Goal: Task Accomplishment & Management: Manage account settings

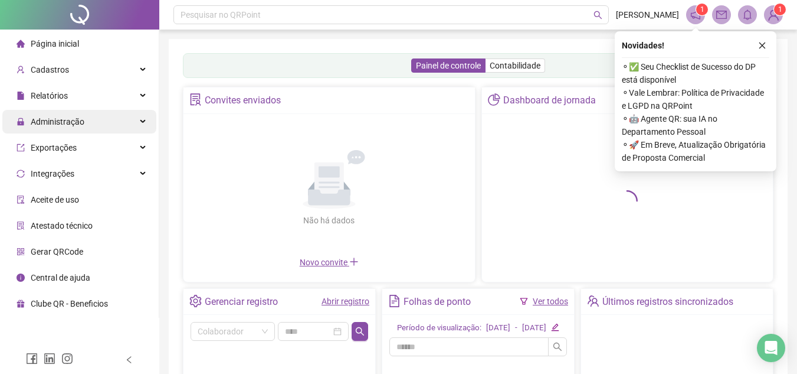
click at [71, 125] on span "Administração" at bounding box center [58, 121] width 54 height 9
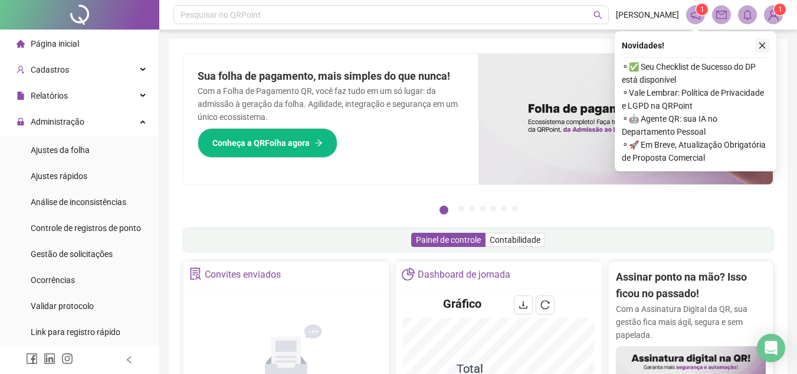
click at [768, 45] on button "button" at bounding box center [762, 45] width 14 height 14
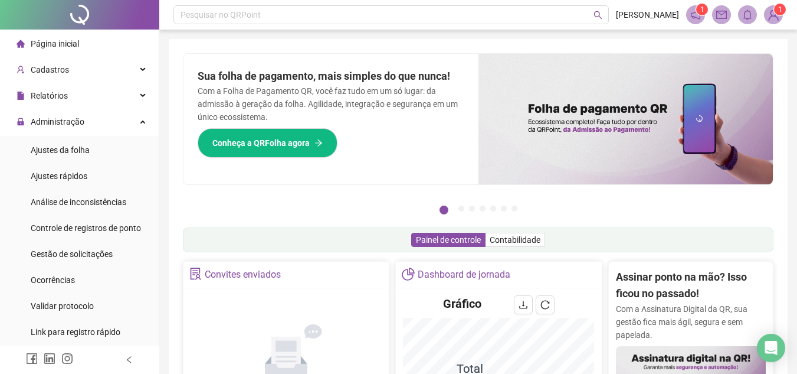
click at [771, 9] on img at bounding box center [774, 15] width 18 height 18
click at [618, 230] on div "Painel de controle Contabilidade" at bounding box center [478, 239] width 591 height 25
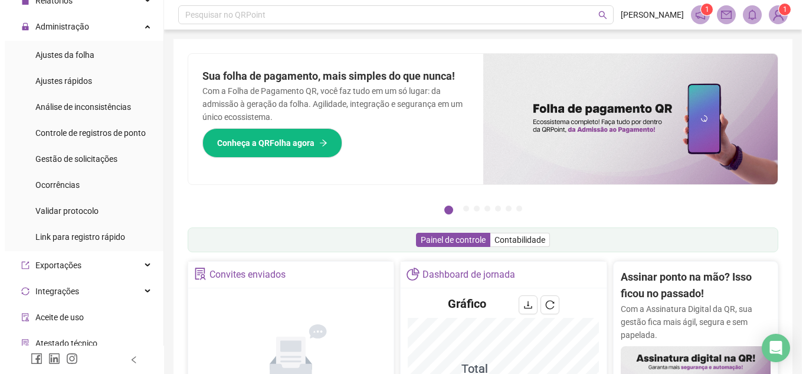
scroll to position [97, 0]
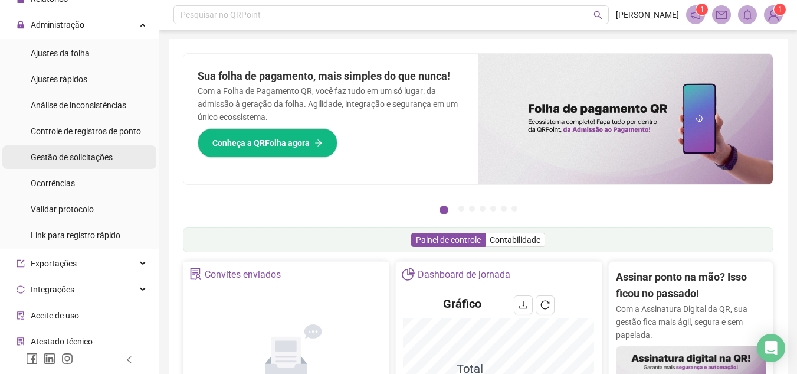
click at [87, 157] on span "Gestão de solicitações" at bounding box center [72, 156] width 82 height 9
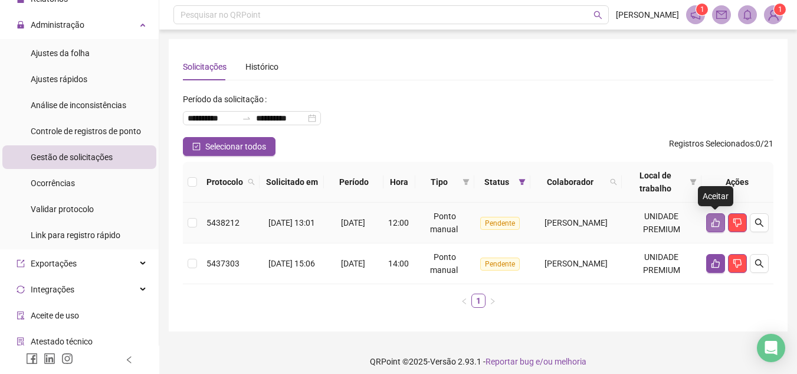
click at [713, 214] on button "button" at bounding box center [715, 222] width 19 height 19
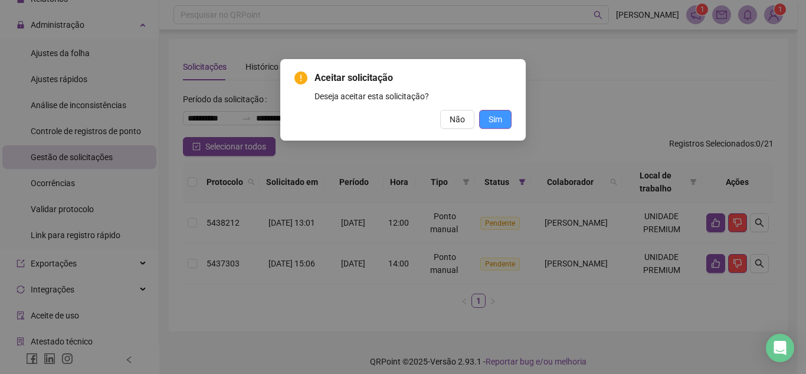
click at [494, 124] on span "Sim" at bounding box center [496, 119] width 14 height 13
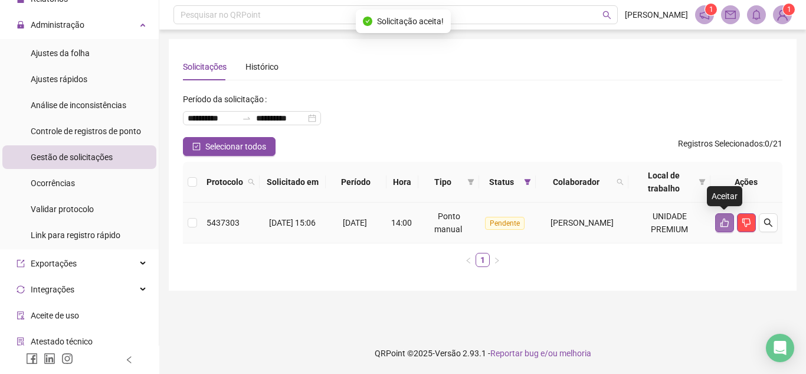
click at [728, 226] on icon "like" at bounding box center [724, 222] width 9 height 9
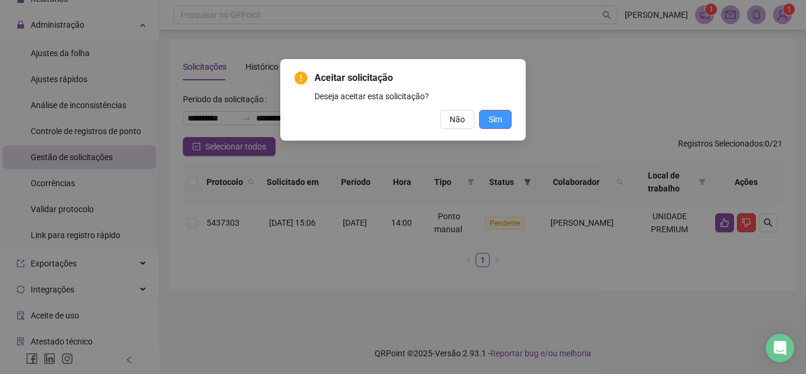
click at [496, 112] on button "Sim" at bounding box center [495, 119] width 32 height 19
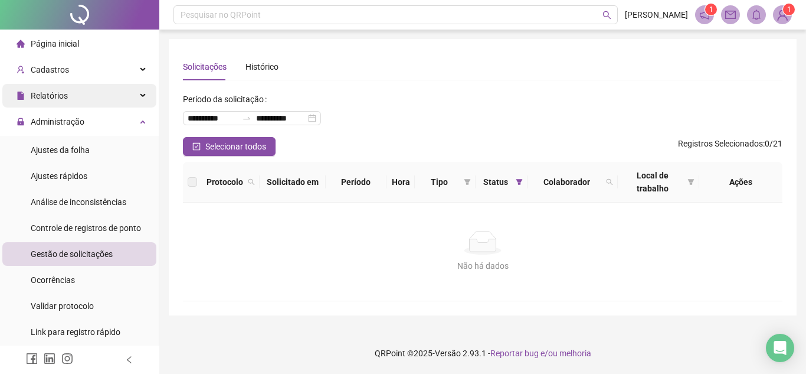
click at [66, 100] on span "Relatórios" at bounding box center [49, 95] width 37 height 9
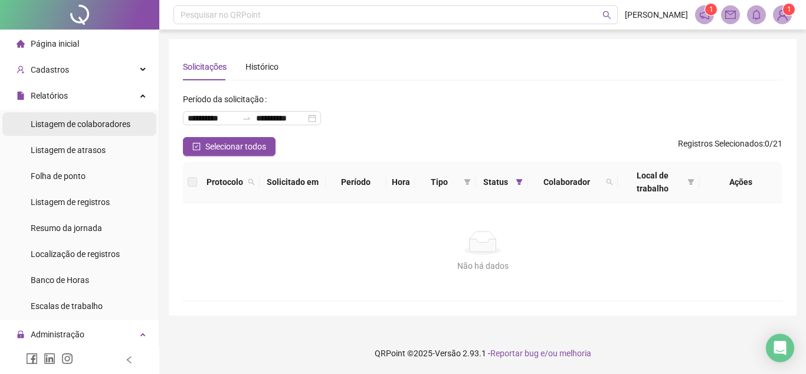
click at [96, 129] on span "Listagem de colaboradores" at bounding box center [81, 123] width 100 height 9
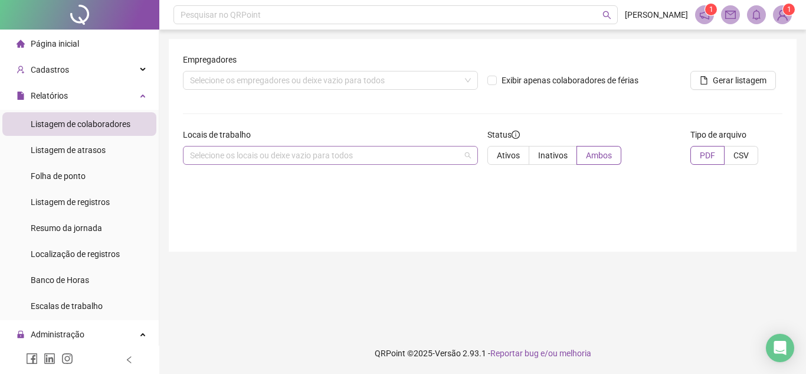
click at [343, 149] on div "Selecione os locais ou deixe vazio para todos" at bounding box center [330, 155] width 295 height 19
click at [130, 73] on div "Cadastros" at bounding box center [79, 70] width 154 height 24
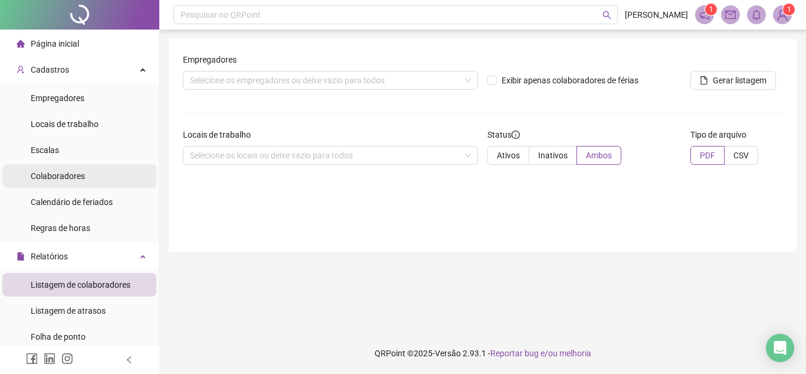
click at [79, 174] on span "Colaboradores" at bounding box center [58, 175] width 54 height 9
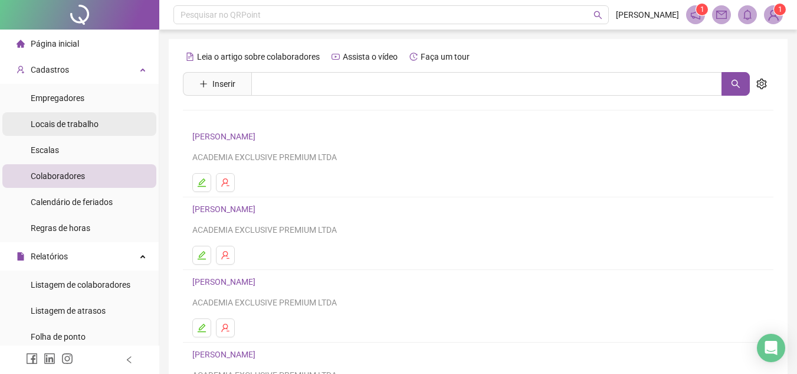
click at [73, 126] on span "Locais de trabalho" at bounding box center [65, 123] width 68 height 9
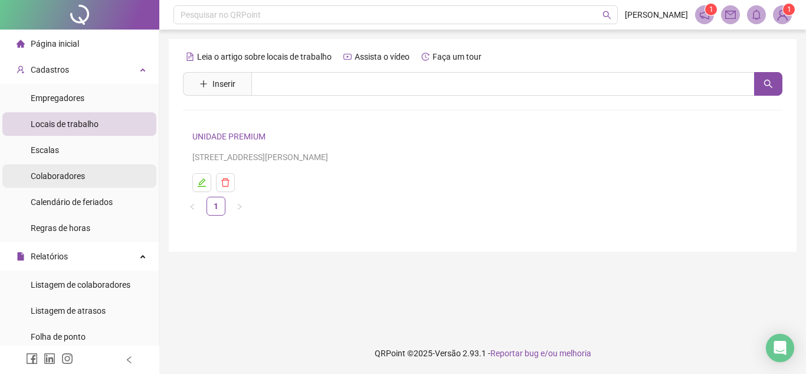
click at [93, 177] on li "Colaboradores" at bounding box center [79, 176] width 154 height 24
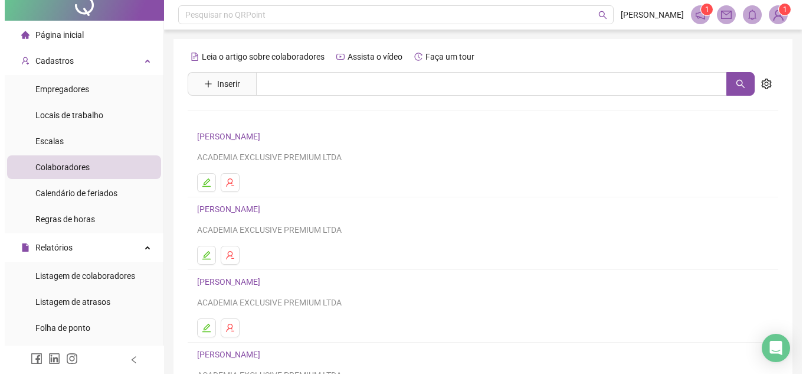
scroll to position [5, 0]
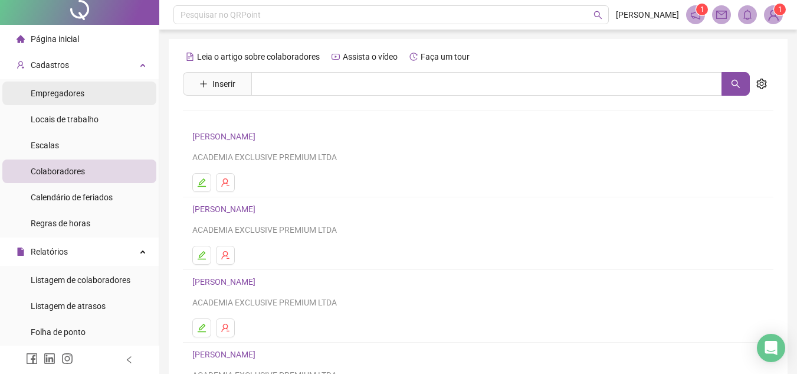
click at [86, 96] on li "Empregadores" at bounding box center [79, 93] width 154 height 24
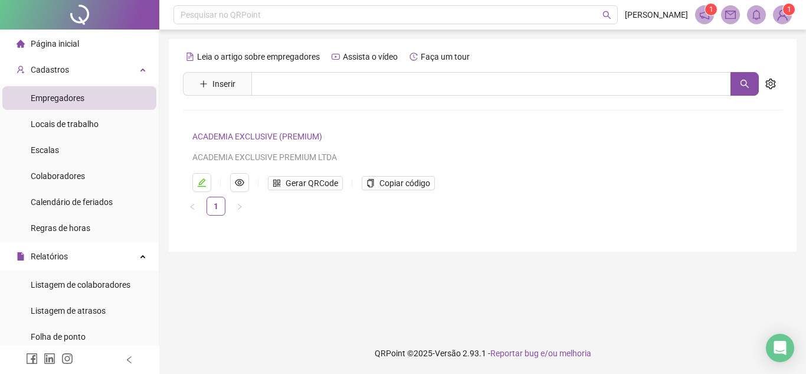
click at [76, 40] on span "Página inicial" at bounding box center [55, 43] width 48 height 9
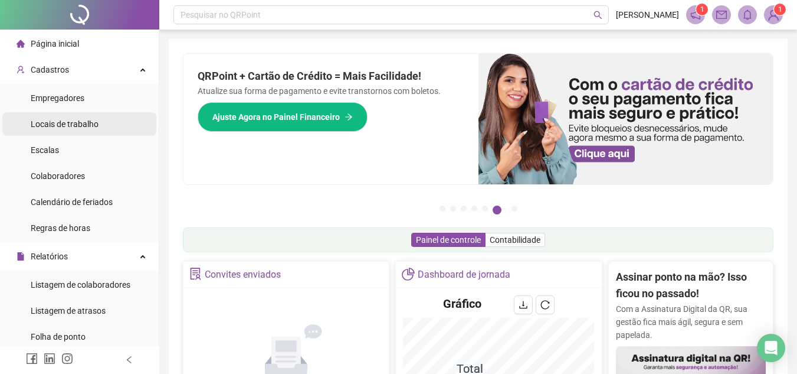
click at [78, 126] on span "Locais de trabalho" at bounding box center [65, 123] width 68 height 9
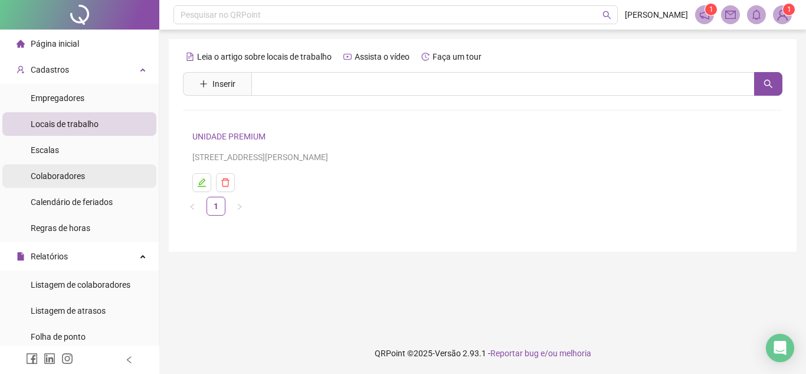
click at [61, 178] on span "Colaboradores" at bounding box center [58, 175] width 54 height 9
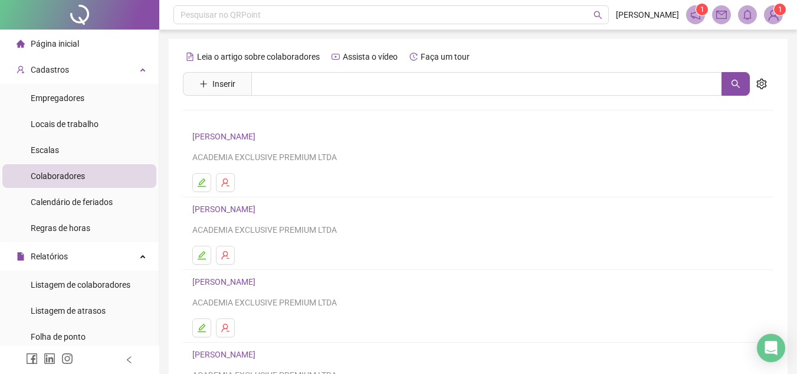
click at [308, 96] on div "Leia o artigo sobre colaboradores Assista o vídeo Faça um tour Inserir Nenhum r…" at bounding box center [478, 276] width 591 height 458
click at [213, 88] on span "Inserir" at bounding box center [223, 83] width 23 height 13
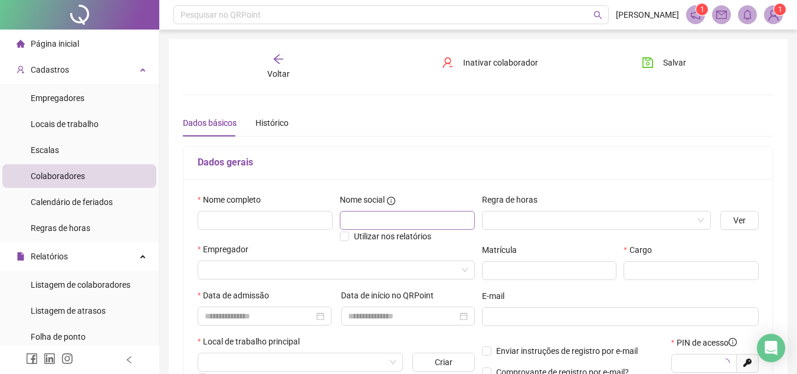
type input "*****"
click at [226, 217] on input "text" at bounding box center [265, 220] width 135 height 19
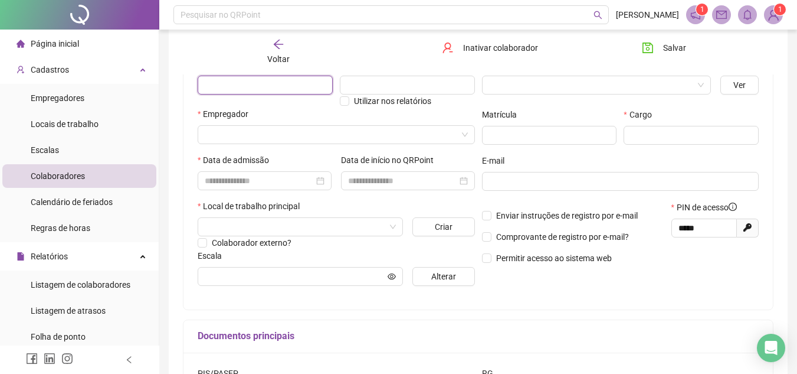
scroll to position [136, 0]
click at [426, 136] on input "search" at bounding box center [331, 134] width 253 height 18
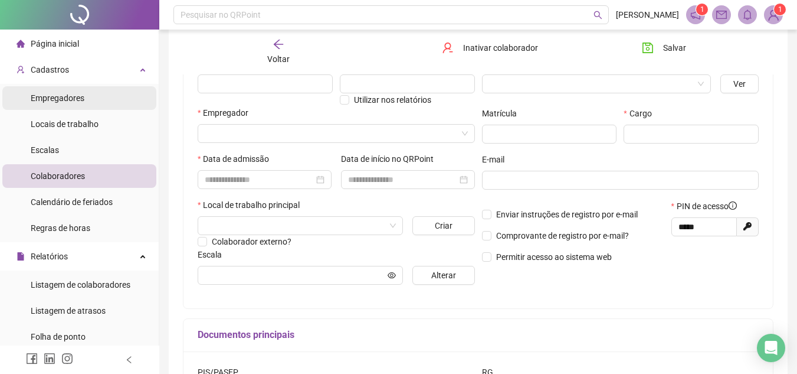
click at [75, 103] on span "Empregadores" at bounding box center [58, 97] width 54 height 9
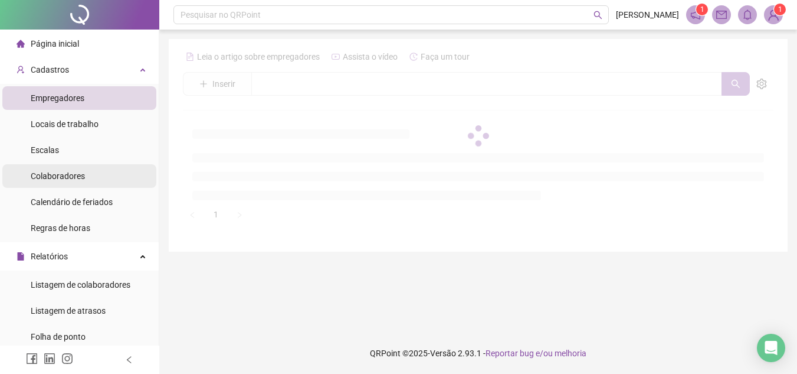
click at [74, 172] on span "Colaboradores" at bounding box center [58, 175] width 54 height 9
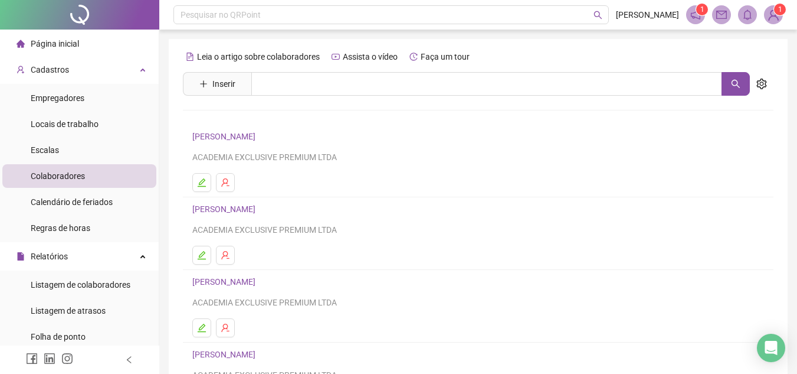
click at [259, 205] on link "[PERSON_NAME]" at bounding box center [225, 208] width 67 height 9
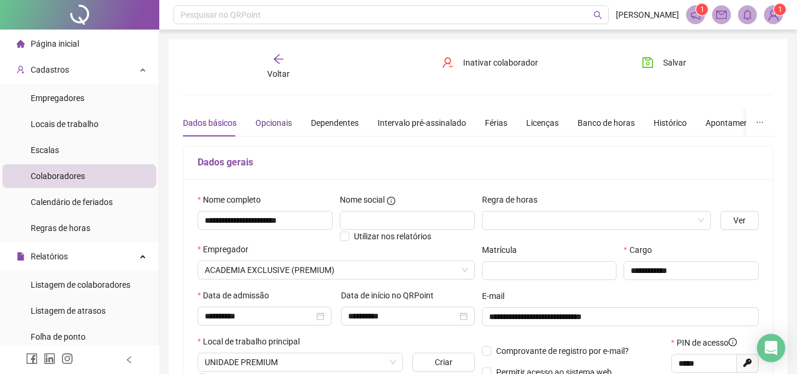
click at [274, 117] on div "Opcionais" at bounding box center [274, 122] width 37 height 13
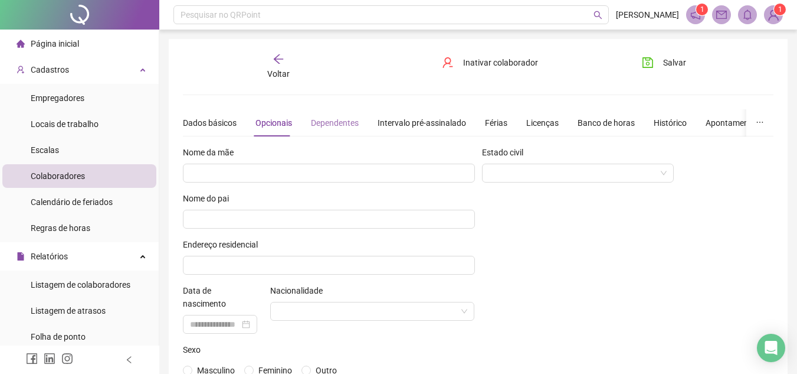
click at [349, 111] on div "Dependentes" at bounding box center [335, 122] width 48 height 27
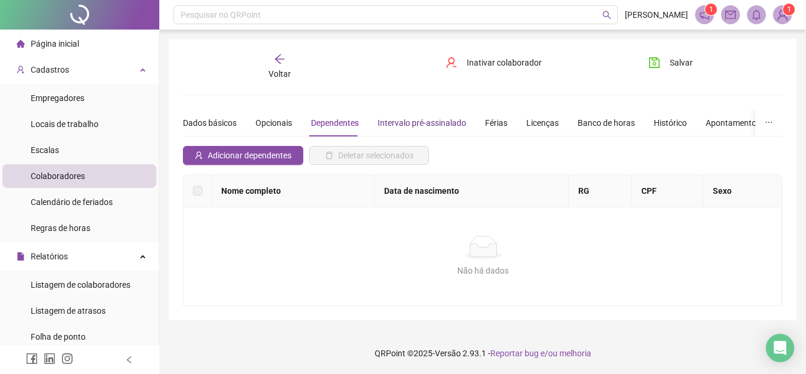
click at [406, 122] on div "Intervalo pré-assinalado" at bounding box center [422, 122] width 89 height 13
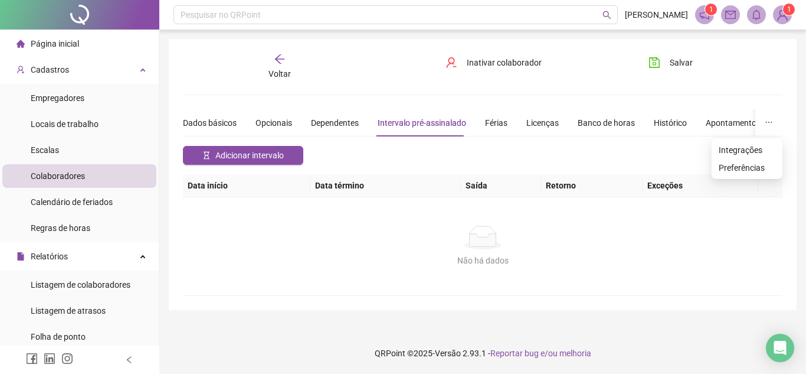
click at [765, 125] on icon "ellipsis" at bounding box center [769, 122] width 8 height 8
click at [767, 120] on icon "ellipsis" at bounding box center [769, 122] width 8 height 8
click at [479, 121] on div "Dados básicos Opcionais Dependentes Intervalo pré-assinalado Férias Licenças Ba…" at bounding box center [535, 122] width 705 height 27
click at [494, 121] on div "Férias" at bounding box center [496, 122] width 22 height 13
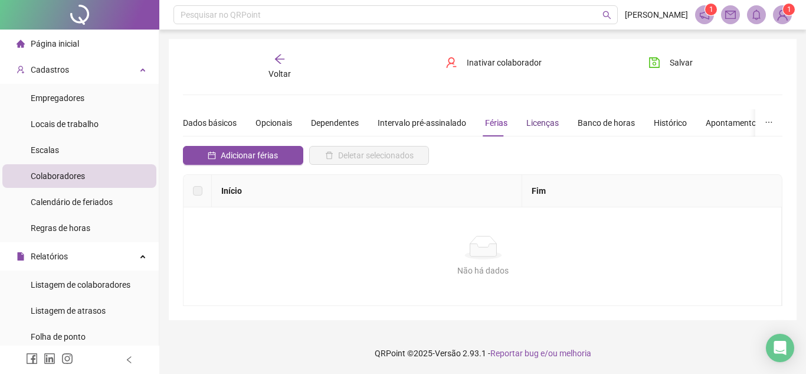
click at [529, 119] on div "Licenças" at bounding box center [542, 122] width 32 height 13
click at [593, 123] on div "Banco de horas" at bounding box center [606, 122] width 57 height 13
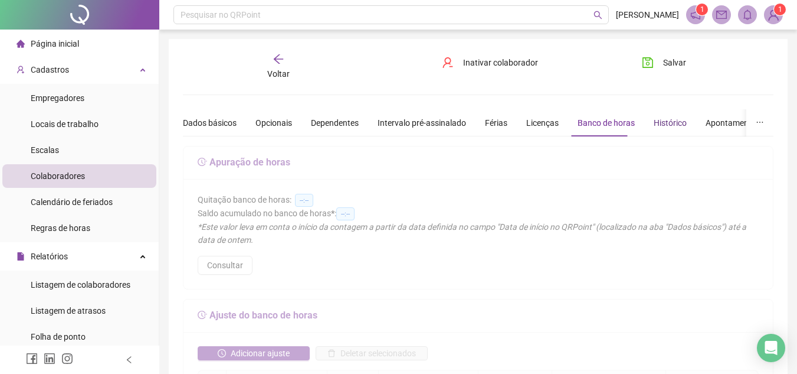
click at [654, 123] on div "Histórico" at bounding box center [670, 122] width 33 height 13
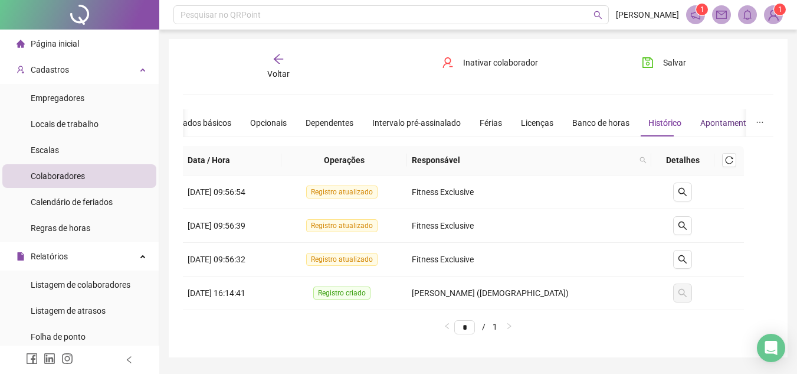
click at [733, 119] on div "Apontamentos" at bounding box center [727, 122] width 55 height 13
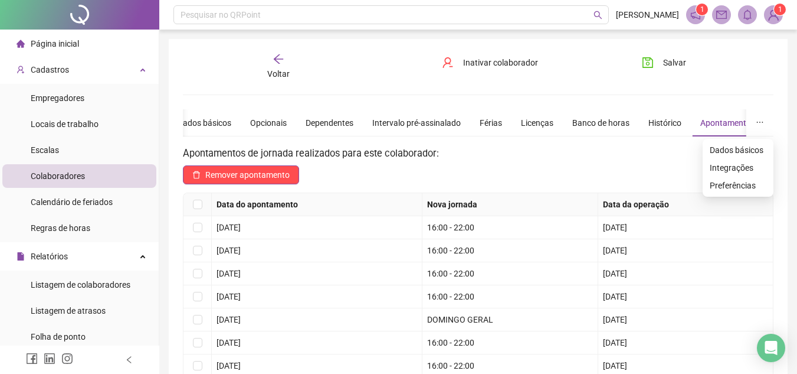
click at [762, 122] on icon "ellipsis" at bounding box center [760, 122] width 8 height 8
click at [729, 184] on span "Preferências" at bounding box center [738, 185] width 57 height 13
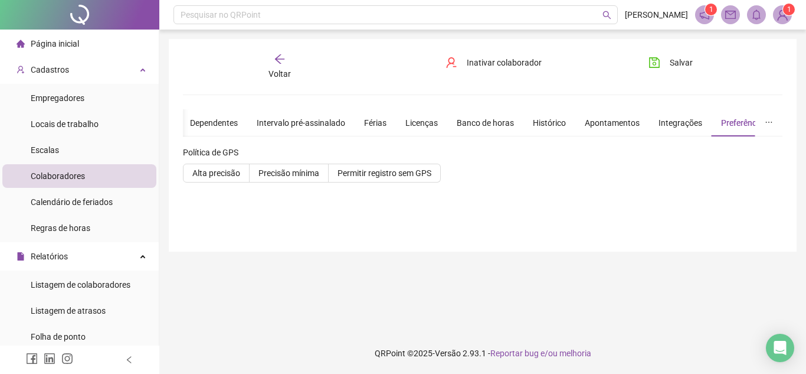
click at [282, 63] on icon "arrow-left" at bounding box center [280, 59] width 12 height 12
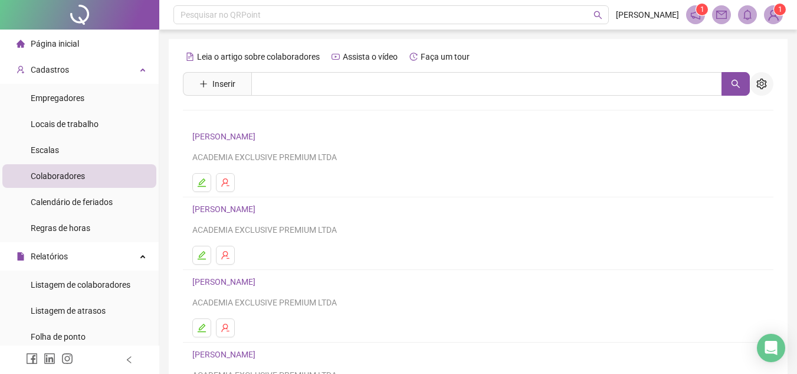
click at [765, 86] on icon "setting" at bounding box center [761, 83] width 11 height 11
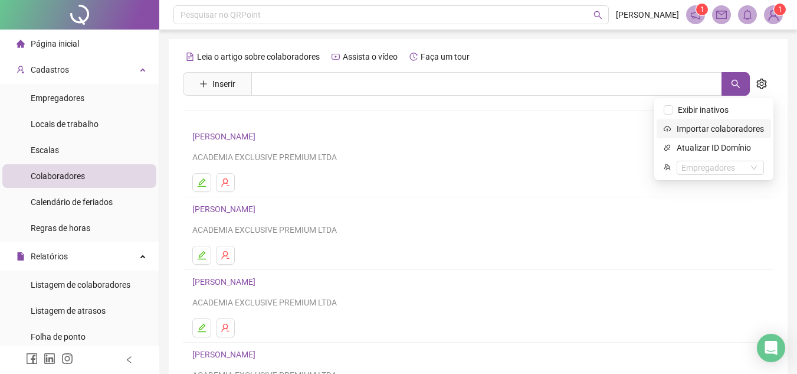
click at [703, 131] on span "Importar colaboradores" at bounding box center [720, 128] width 87 height 13
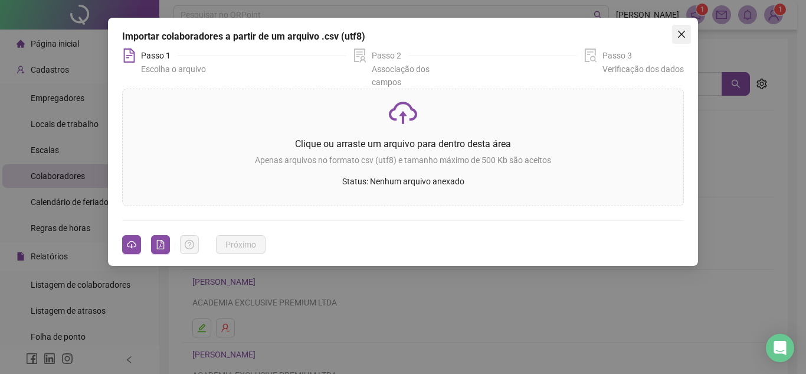
click at [680, 32] on icon "close" at bounding box center [681, 34] width 9 height 9
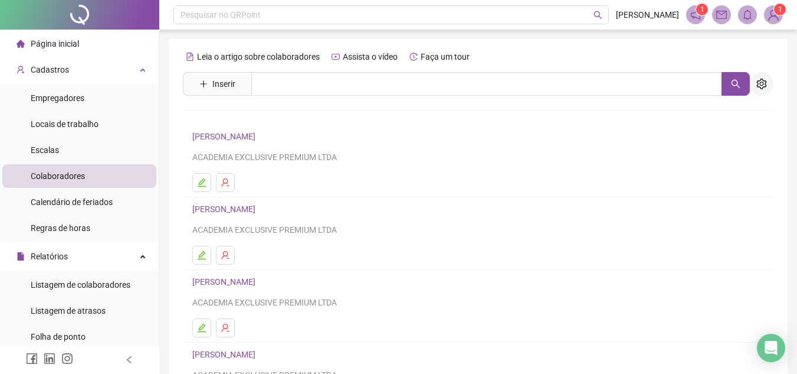
click at [764, 84] on icon "setting" at bounding box center [761, 83] width 10 height 11
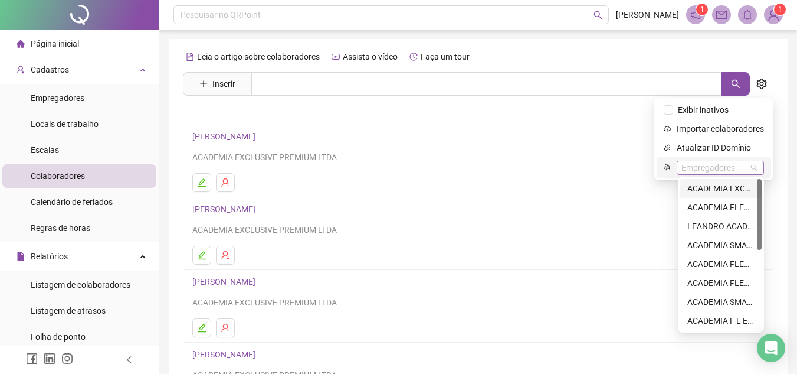
click at [730, 165] on div "Empregadores" at bounding box center [720, 167] width 87 height 14
drag, startPoint x: 758, startPoint y: 240, endPoint x: 756, endPoint y: 333, distance: 92.7
click at [756, 333] on body "Página inicial Cadastros Empregadores Locais de trabalho Escalas Colaboradores …" at bounding box center [398, 187] width 797 height 374
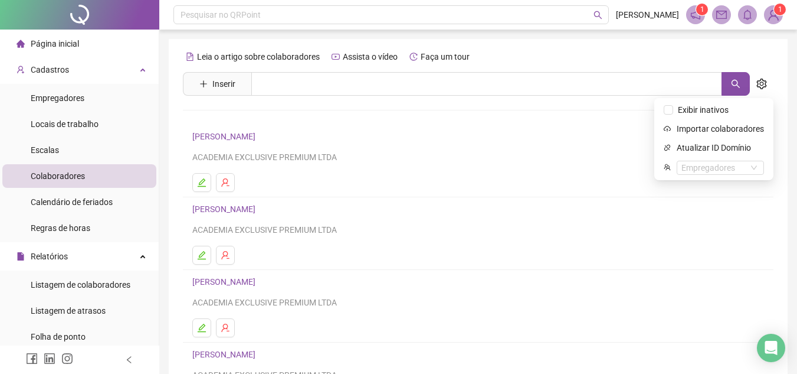
drag, startPoint x: 55, startPoint y: 40, endPoint x: 70, endPoint y: 21, distance: 24.1
click at [55, 40] on span "Página inicial" at bounding box center [55, 43] width 48 height 9
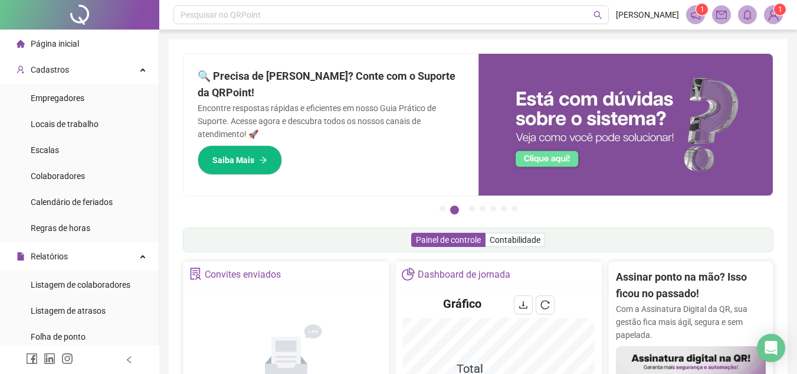
click at [76, 54] on div "Página inicial" at bounding box center [48, 44] width 63 height 24
click at [60, 32] on div "Página inicial" at bounding box center [48, 44] width 63 height 24
click at [62, 42] on span "Página inicial" at bounding box center [55, 43] width 48 height 9
